Goal: Find contact information: Find contact information

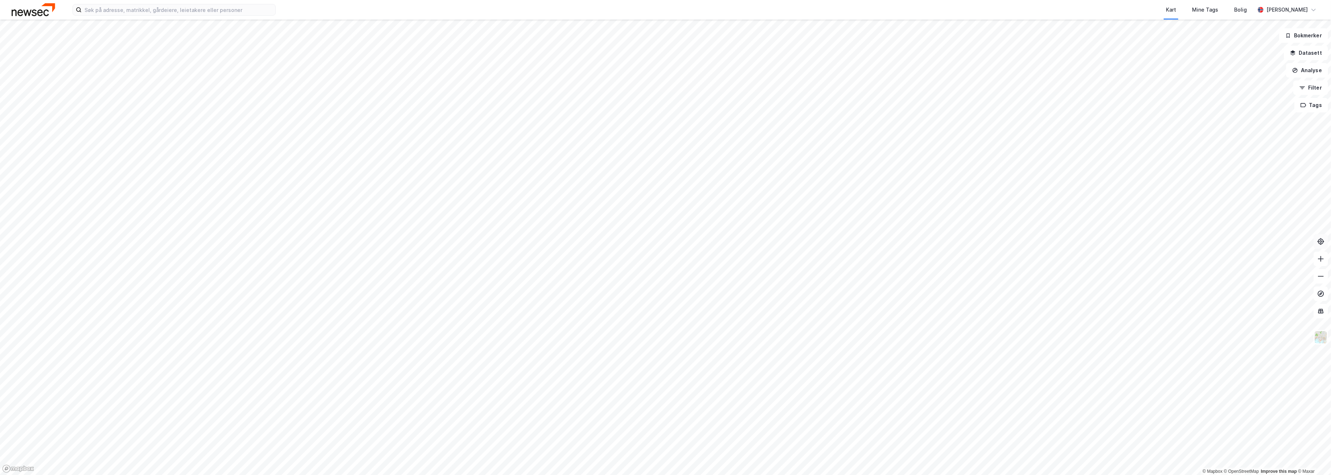
click at [1321, 243] on icon at bounding box center [1320, 241] width 7 height 7
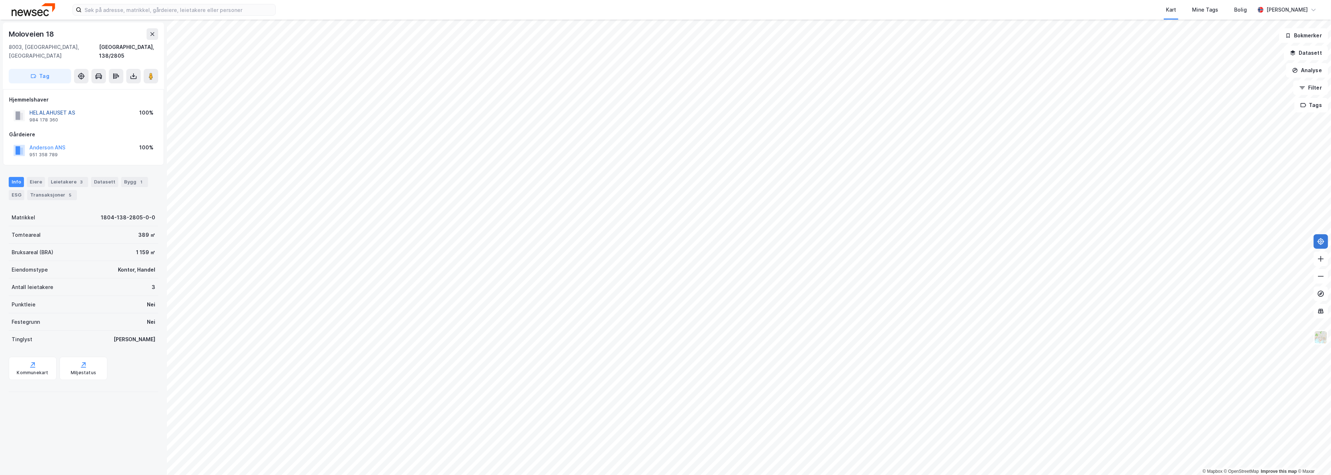
click at [0, 0] on button "HELALAHUSET AS" at bounding box center [0, 0] width 0 height 0
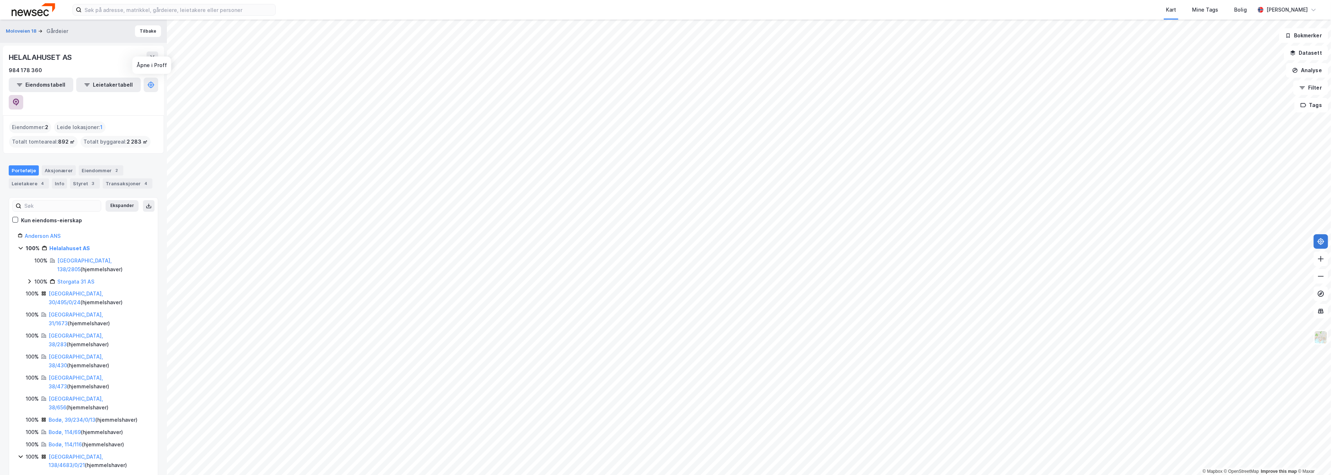
click at [23, 95] on button at bounding box center [16, 102] width 15 height 15
